Goal: Task Accomplishment & Management: Manage account settings

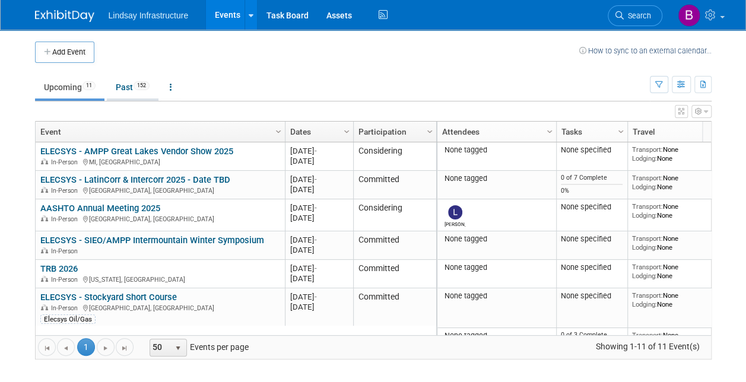
click at [123, 79] on link "Past 152" at bounding box center [133, 87] width 52 height 23
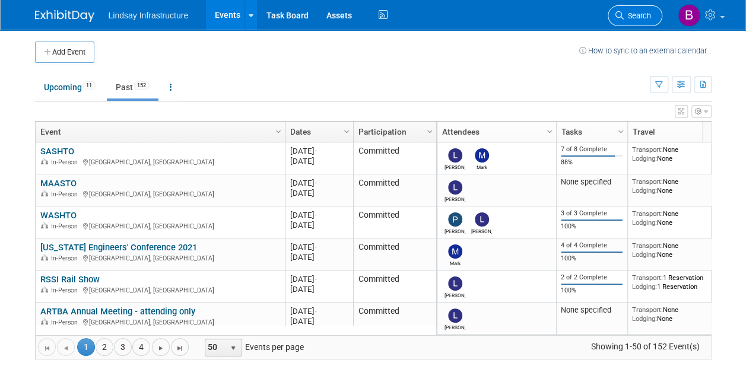
click at [647, 13] on span "Search" at bounding box center [637, 15] width 27 height 9
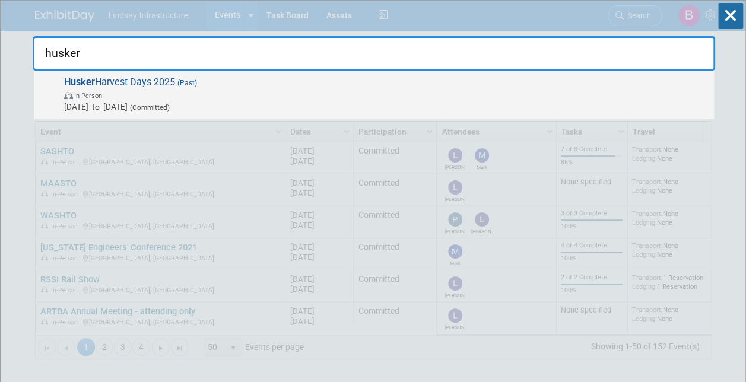
type input "husker"
click at [475, 96] on span "In-Person" at bounding box center [386, 95] width 644 height 12
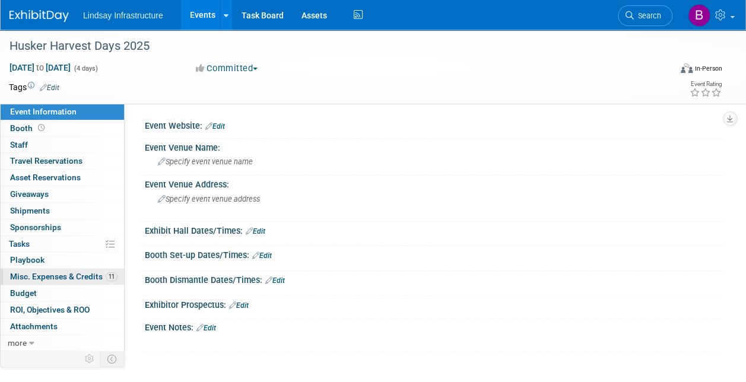
click at [34, 273] on span "Misc. Expenses & Credits 11" at bounding box center [63, 276] width 107 height 9
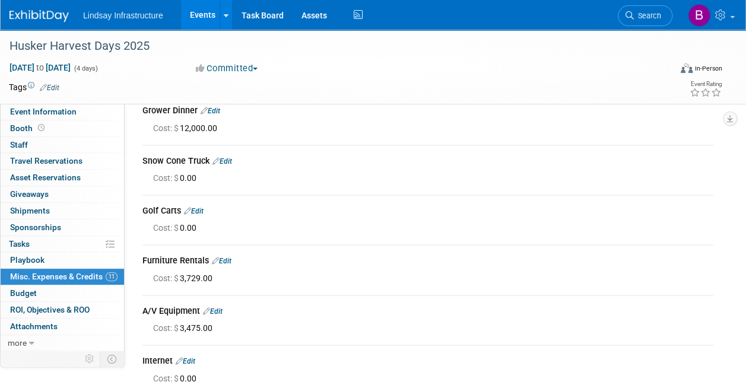
scroll to position [201, 0]
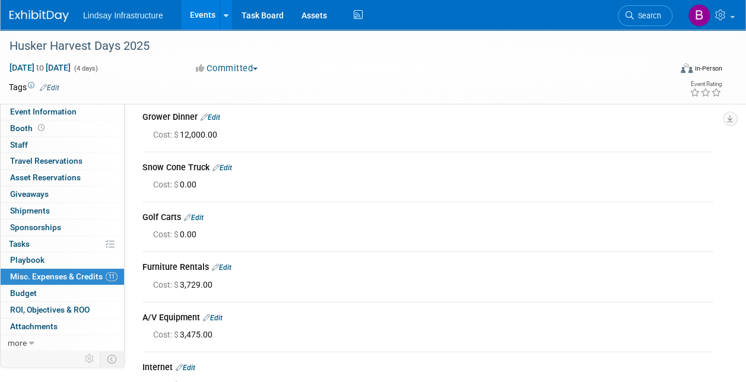
click at [188, 232] on span "Cost: $ 0.00" at bounding box center [177, 234] width 48 height 9
click at [195, 216] on link "Edit" at bounding box center [194, 218] width 20 height 8
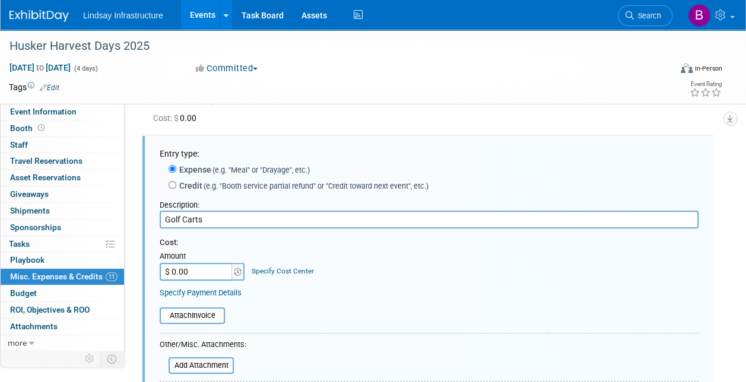
scroll to position [0, 0]
type input "$ 1,450.00"
click at [294, 297] on div "Attach Invoice" at bounding box center [429, 309] width 539 height 29
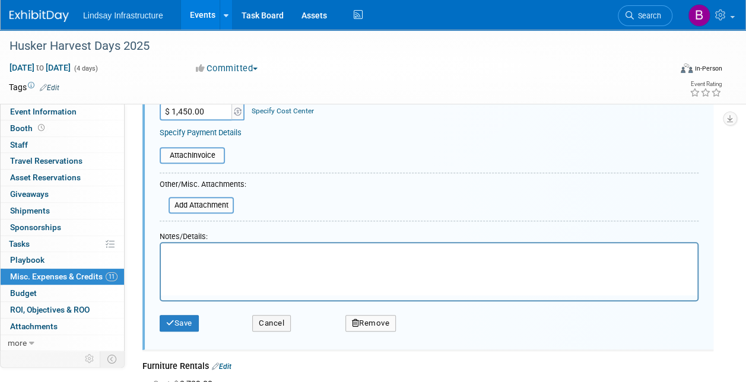
scroll to position [435, 0]
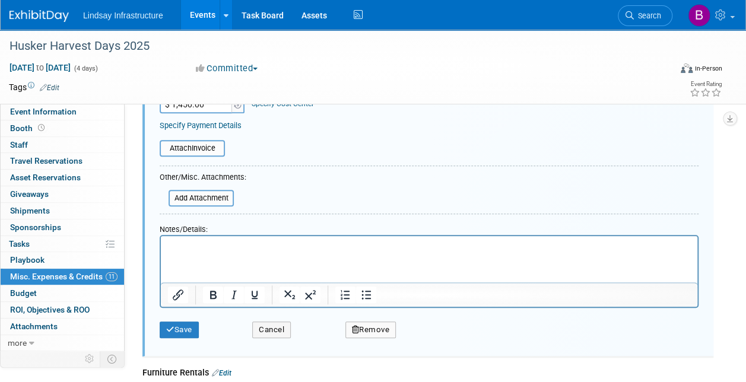
click at [179, 337] on div "Save Cancel Remove" at bounding box center [429, 326] width 539 height 36
click at [169, 327] on icon "submit" at bounding box center [170, 330] width 8 height 8
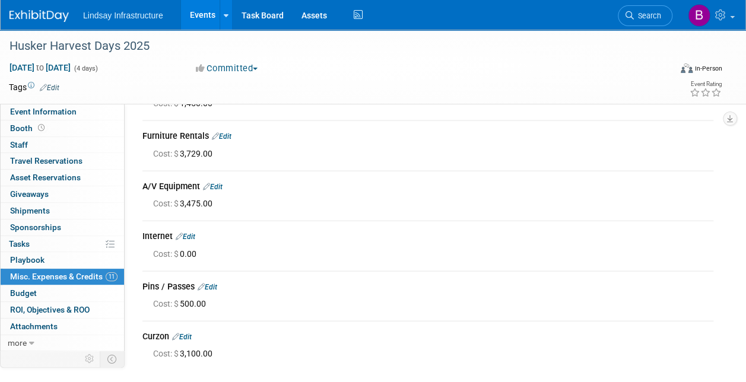
scroll to position [331, 0]
